Goal: Information Seeking & Learning: Learn about a topic

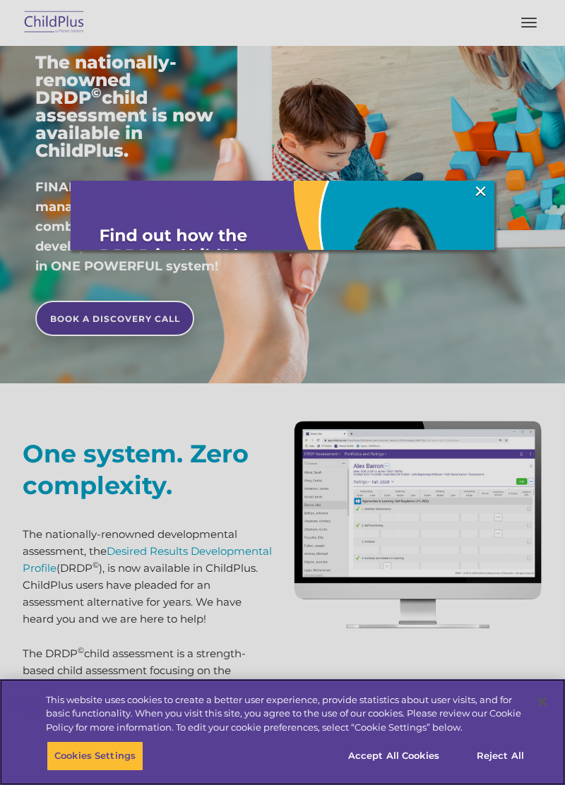
scroll to position [229, 0]
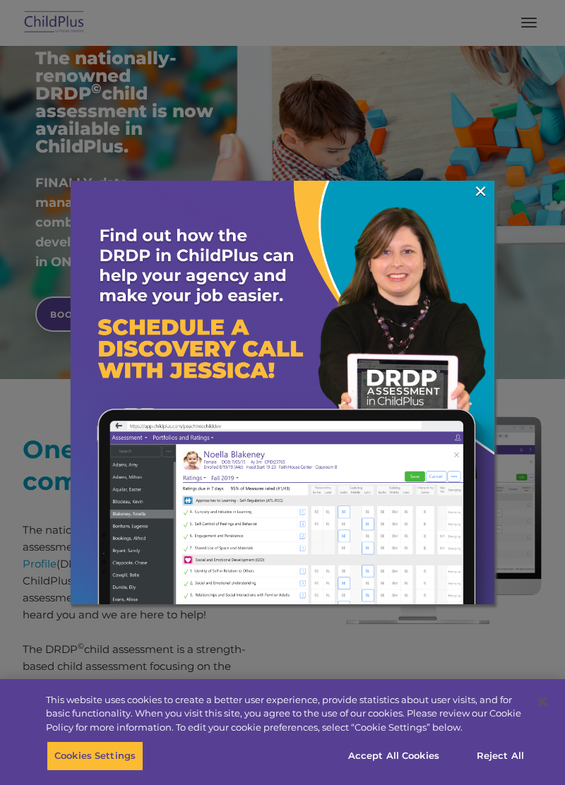
click at [479, 198] on link "×" at bounding box center [480, 191] width 16 height 14
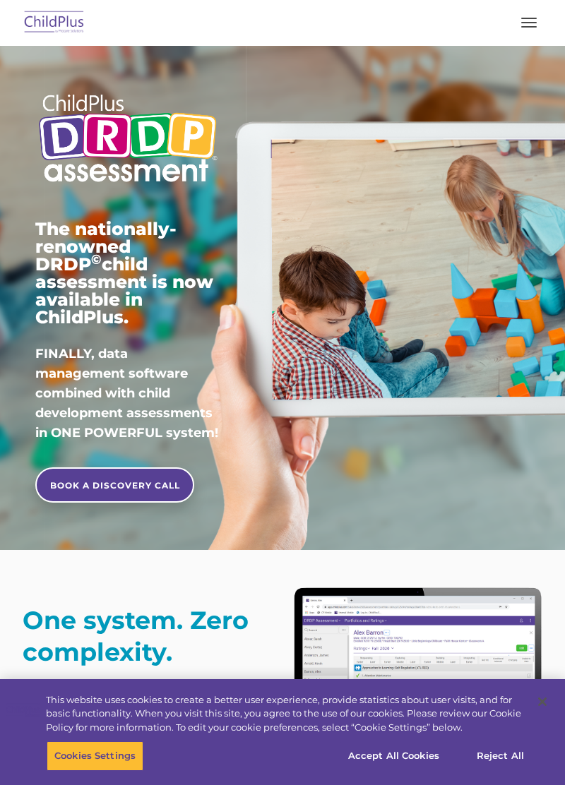
scroll to position [0, 0]
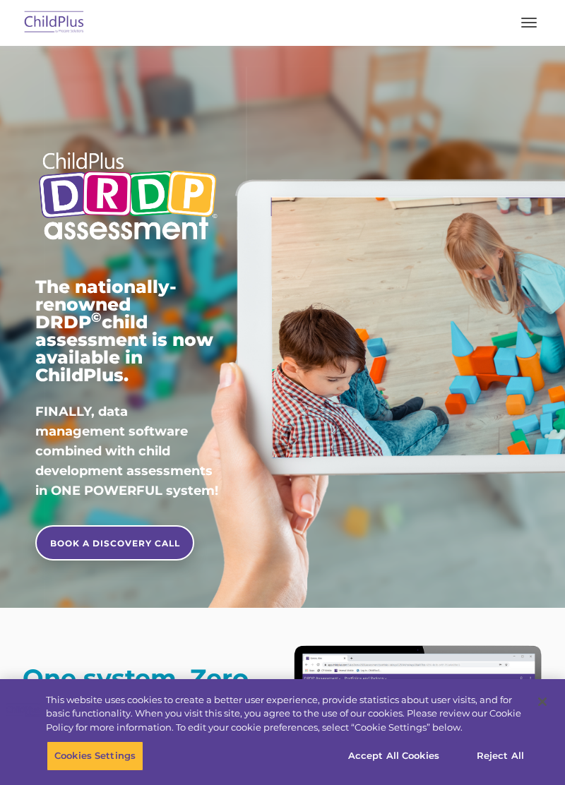
click at [522, 28] on button "button" at bounding box center [529, 22] width 30 height 23
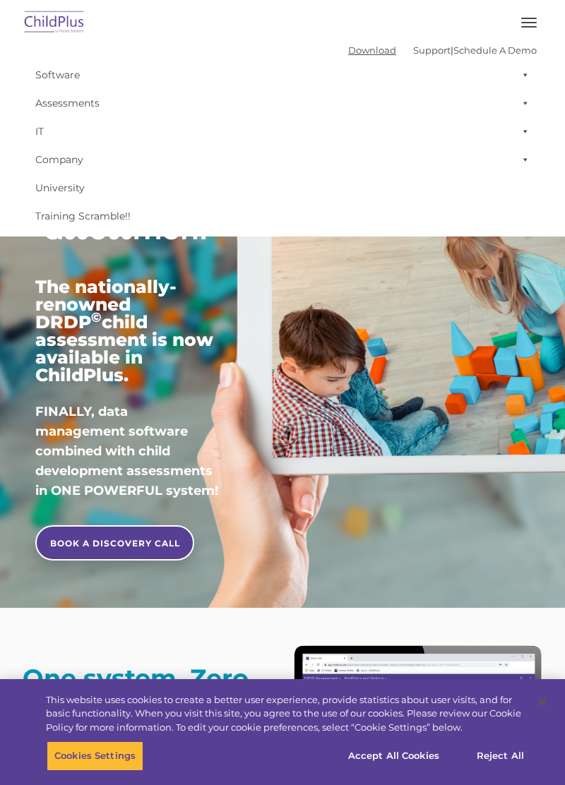
click at [360, 48] on link "Download" at bounding box center [372, 49] width 48 height 11
click at [55, 73] on link "Software" at bounding box center [282, 75] width 508 height 28
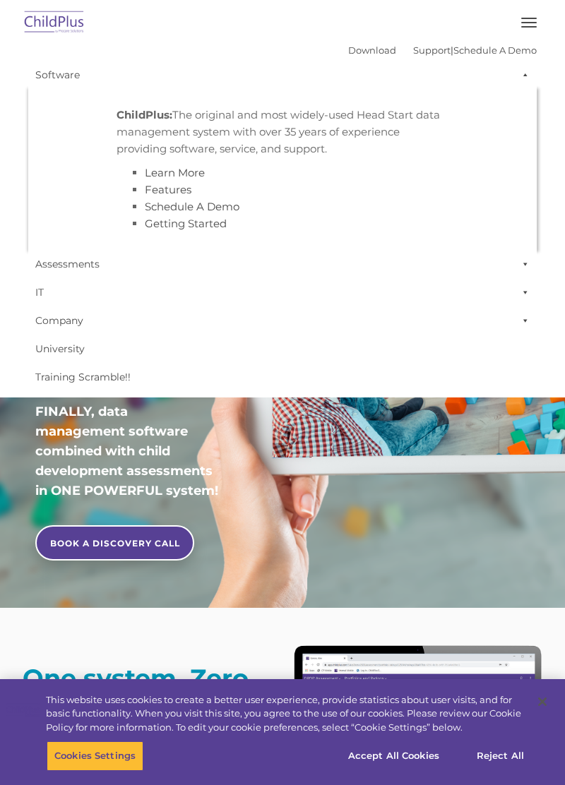
click at [357, 64] on link "Software" at bounding box center [282, 75] width 508 height 28
click at [529, 24] on button "button" at bounding box center [529, 22] width 30 height 23
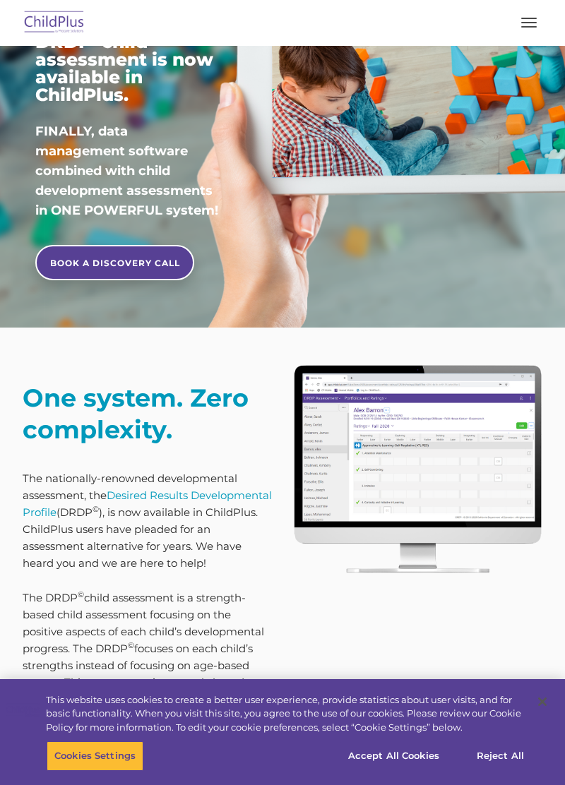
scroll to position [281, 0]
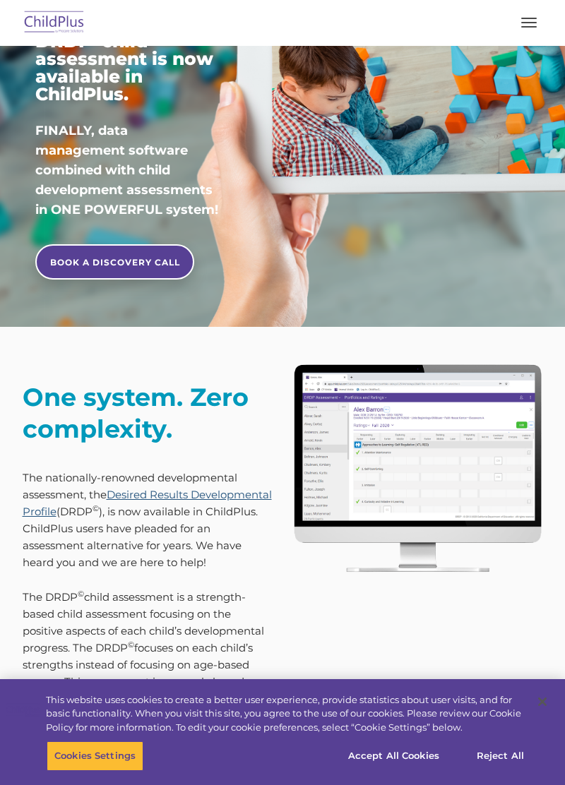
click at [114, 498] on link "Desired Results Developmental Profile" at bounding box center [147, 503] width 249 height 30
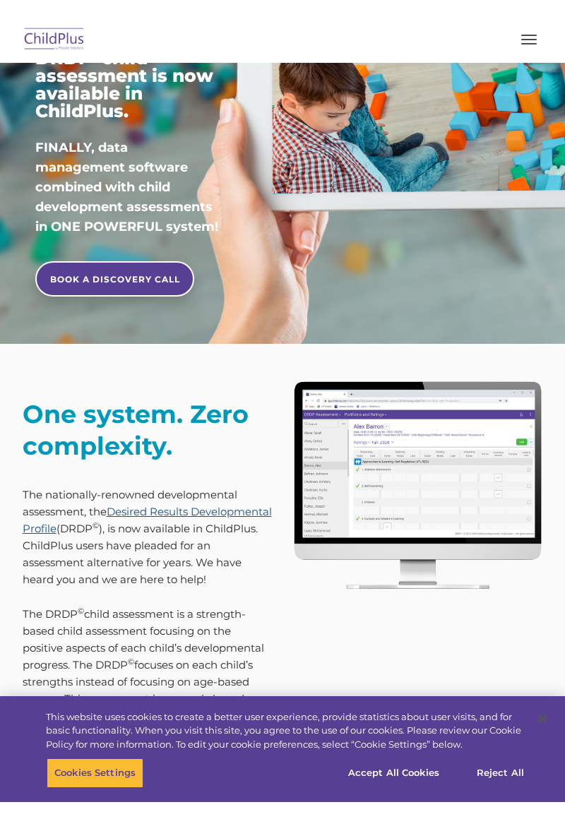
scroll to position [349, 0]
